Goal: Find specific page/section: Find specific page/section

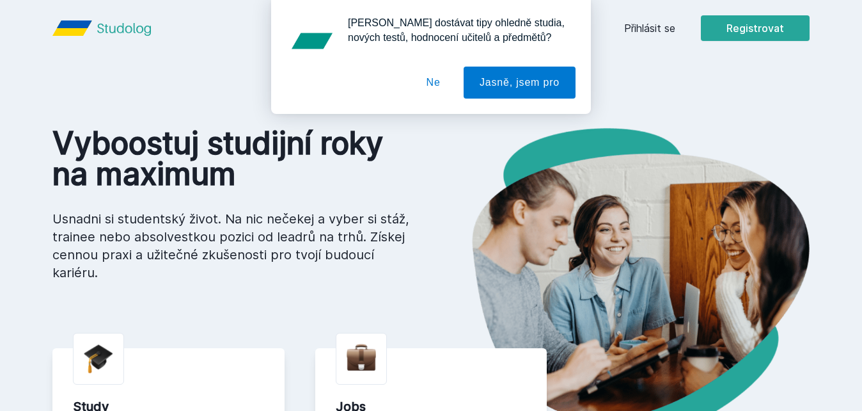
click at [439, 88] on button "Ne" at bounding box center [434, 83] width 46 height 32
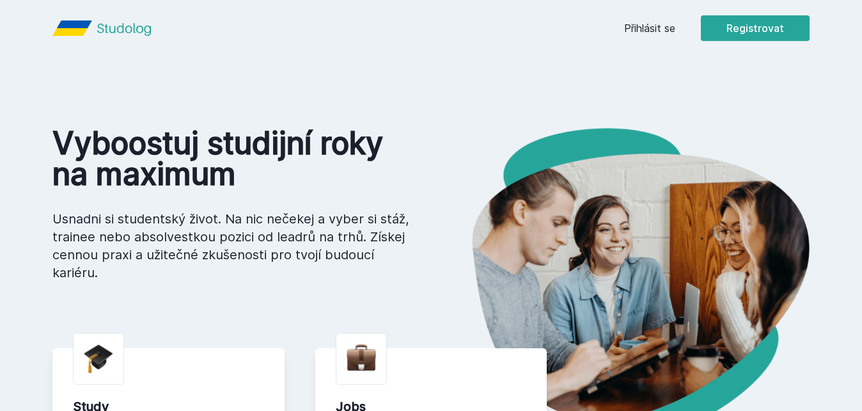
click at [650, 35] on link "Přihlásit se" at bounding box center [649, 27] width 51 height 15
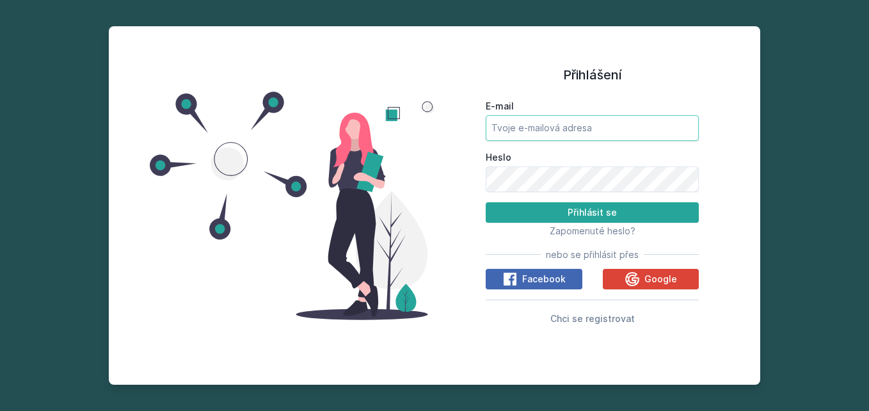
click at [552, 136] on input "E-mail" at bounding box center [591, 128] width 213 height 26
type input "[PERSON_NAME][EMAIL_ADDRESS][DOMAIN_NAME]"
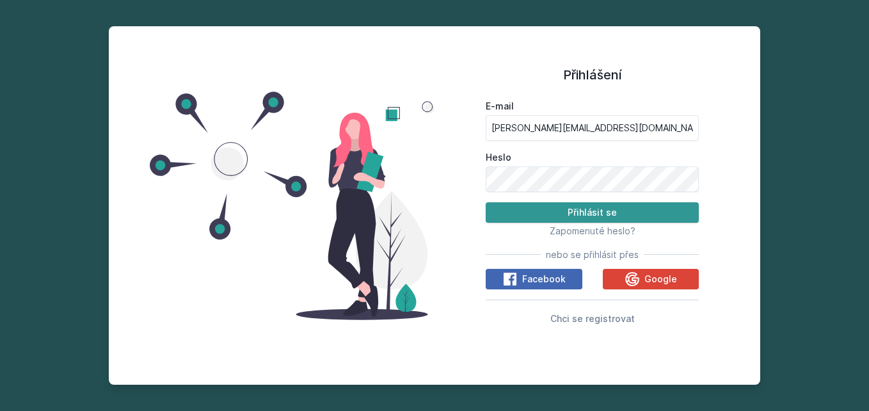
click at [617, 205] on button "Přihlásit se" at bounding box center [591, 212] width 213 height 20
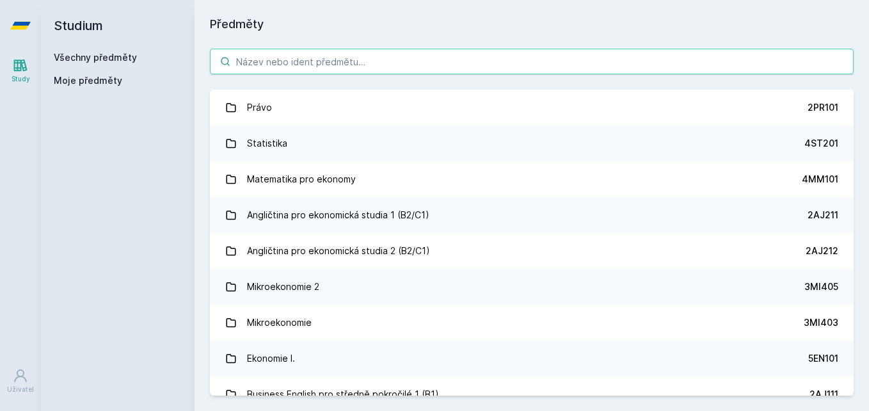
click at [297, 69] on input "search" at bounding box center [531, 62] width 643 height 26
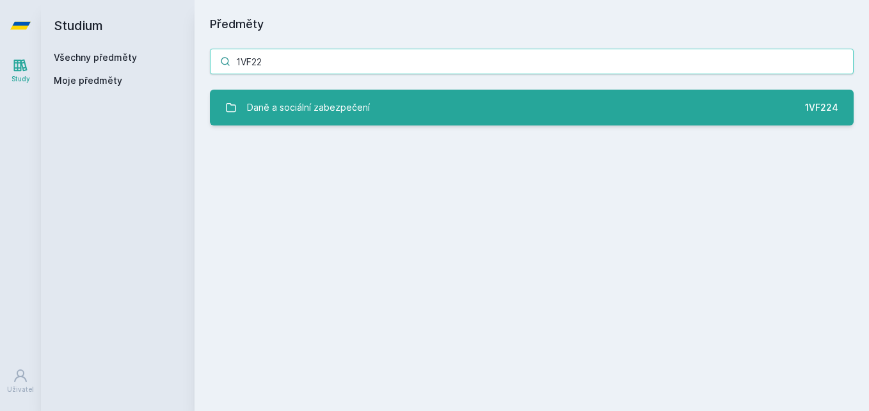
type input "1VF22"
click at [317, 102] on div "Daně a sociální zabezpečení" at bounding box center [308, 108] width 123 height 26
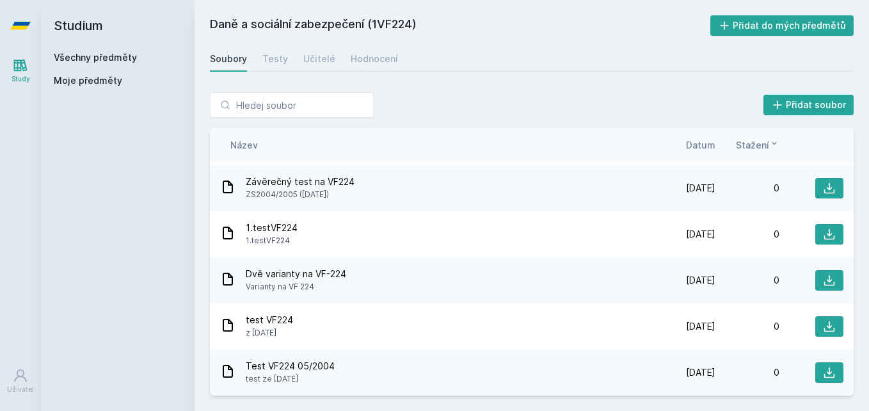
scroll to position [7120, 0]
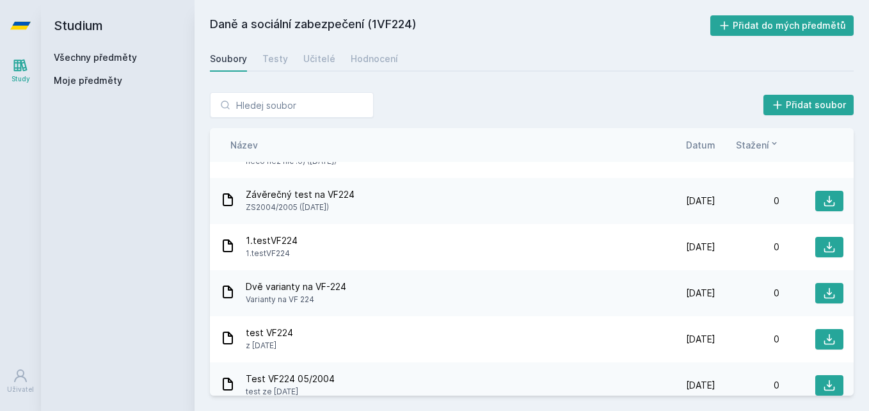
click at [95, 56] on link "Všechny předměty" at bounding box center [95, 57] width 83 height 11
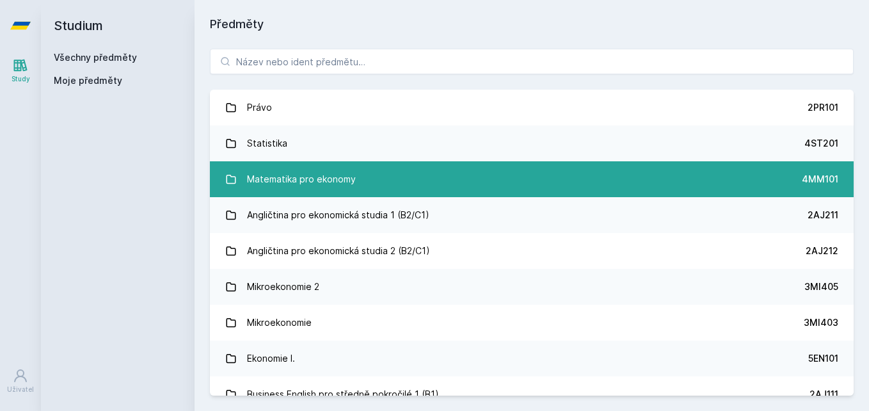
click at [274, 168] on div "Matematika pro ekonomy" at bounding box center [301, 179] width 109 height 26
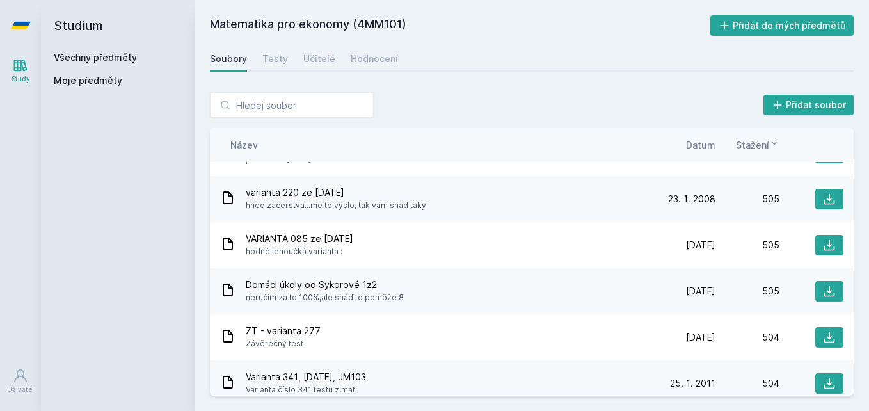
scroll to position [28611, 0]
